Goal: Information Seeking & Learning: Find specific fact

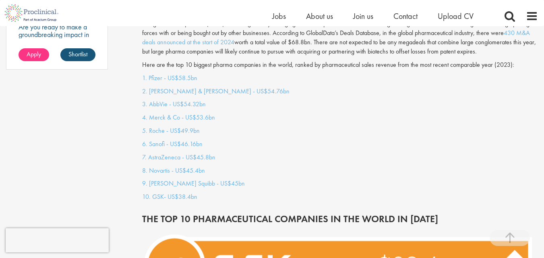
scroll to position [684, 0]
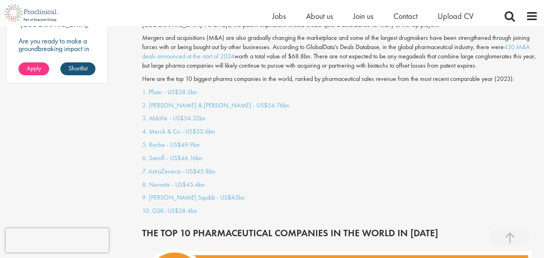
click at [198, 207] on p "10. GSK- US$38.4bn" at bounding box center [340, 211] width 396 height 9
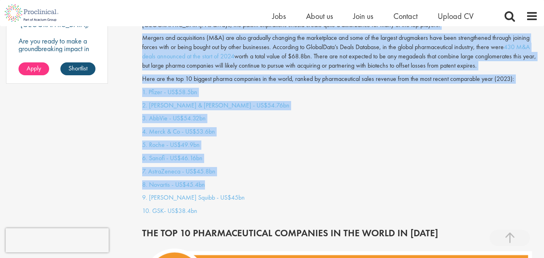
drag, startPoint x: 128, startPoint y: 81, endPoint x: 225, endPoint y: 160, distance: 125.6
click at [263, 128] on div "1. Pfizer - US$58.5bn 2. [PERSON_NAME] & [PERSON_NAME] - US$54.76bn 3. AbbVie -…" at bounding box center [340, 154] width 408 height 132
click at [269, 101] on p "2. [PERSON_NAME] & [PERSON_NAME] - US$54.76bn" at bounding box center [340, 105] width 396 height 9
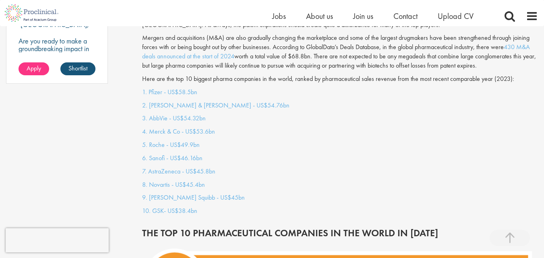
drag, startPoint x: 236, startPoint y: 204, endPoint x: 219, endPoint y: 191, distance: 21.9
click at [227, 207] on p "10. GSK- US$38.4bn" at bounding box center [340, 211] width 396 height 9
click at [218, 193] on link "9. [PERSON_NAME] Squibb - US$45bn" at bounding box center [193, 197] width 103 height 8
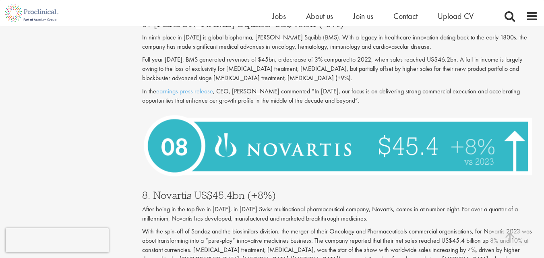
scroll to position [684, 0]
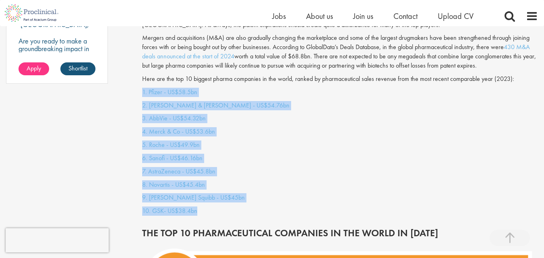
drag, startPoint x: 223, startPoint y: 209, endPoint x: 138, endPoint y: 86, distance: 149.1
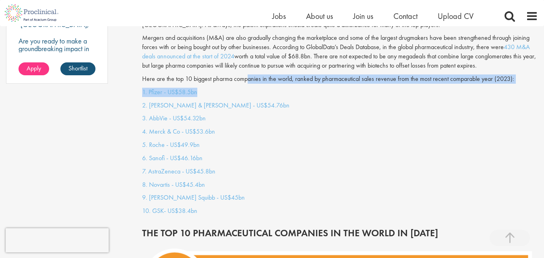
click at [351, 88] on p "1. Pfizer - US$58.5bn" at bounding box center [340, 92] width 396 height 9
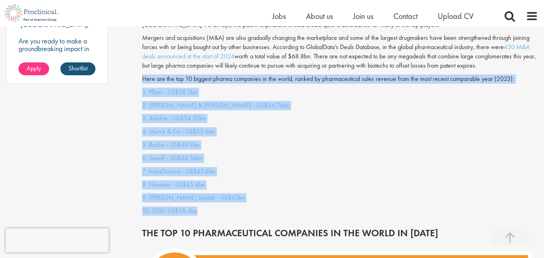
drag, startPoint x: 143, startPoint y: 70, endPoint x: 232, endPoint y: 203, distance: 160.3
copy div "Here are the top 10 biggest pharma companies in the world, ranked by pharmaceut…"
click at [254, 180] on p "8. Novartis - US$45.4bn" at bounding box center [340, 184] width 396 height 9
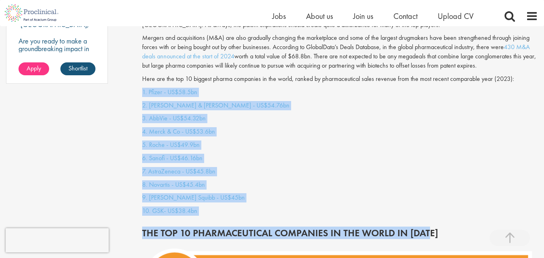
drag, startPoint x: 428, startPoint y: 225, endPoint x: 143, endPoint y: 87, distance: 317.4
copy div "1. Pfizer - US$58.5bn 2. [PERSON_NAME] & [PERSON_NAME] - US$54.76bn 3. AbbVie -…"
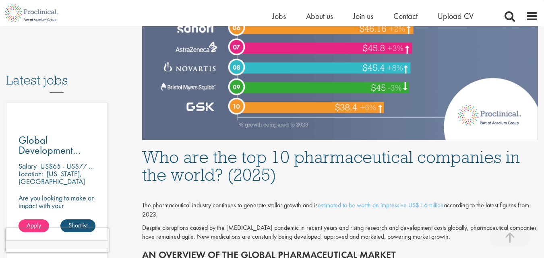
scroll to position [242, 0]
